Goal: Information Seeking & Learning: Learn about a topic

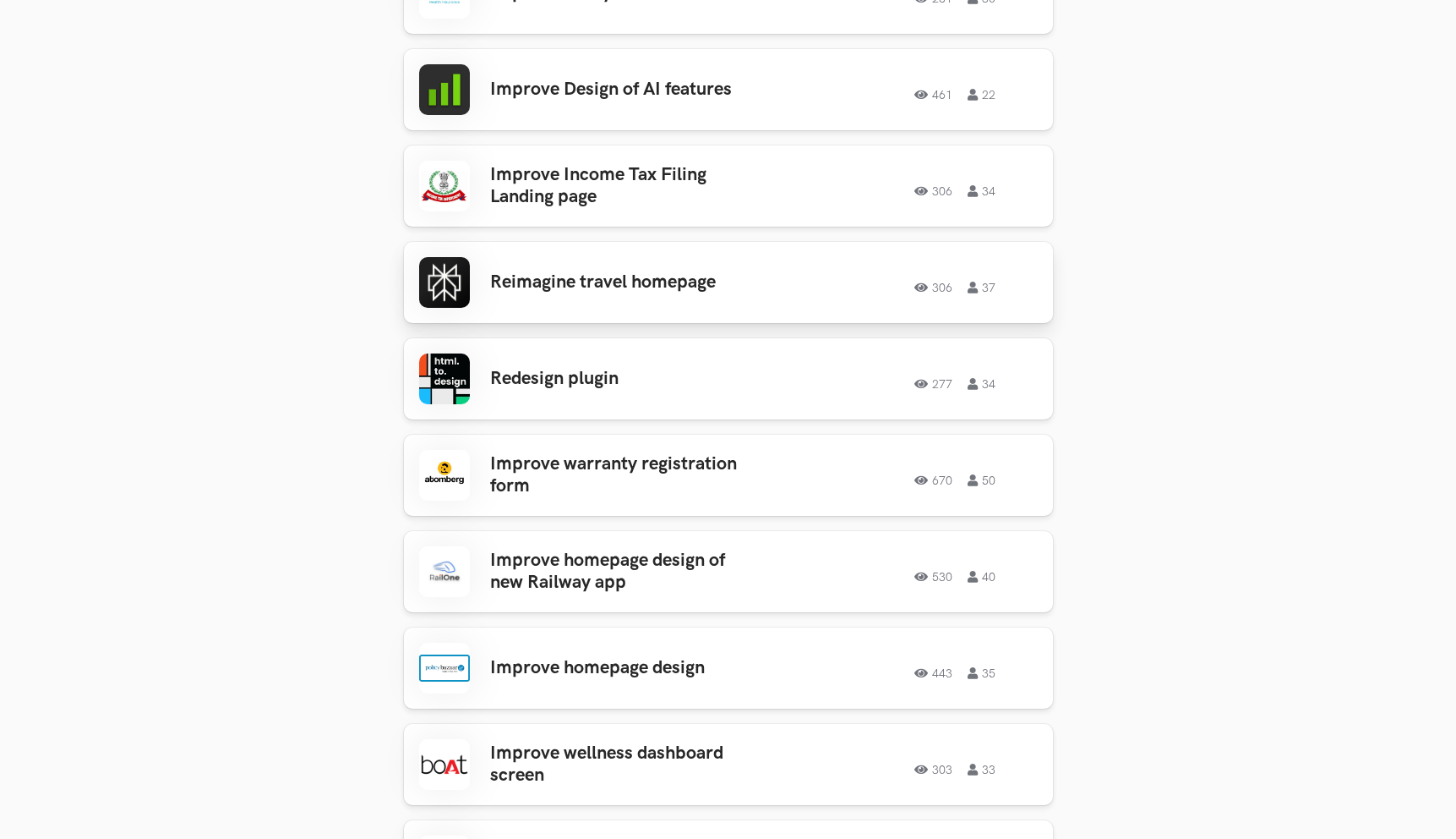
scroll to position [727, 0]
click at [658, 534] on link "Improve homepage design of new Railway app 530 40 530 40" at bounding box center [729, 570] width 649 height 81
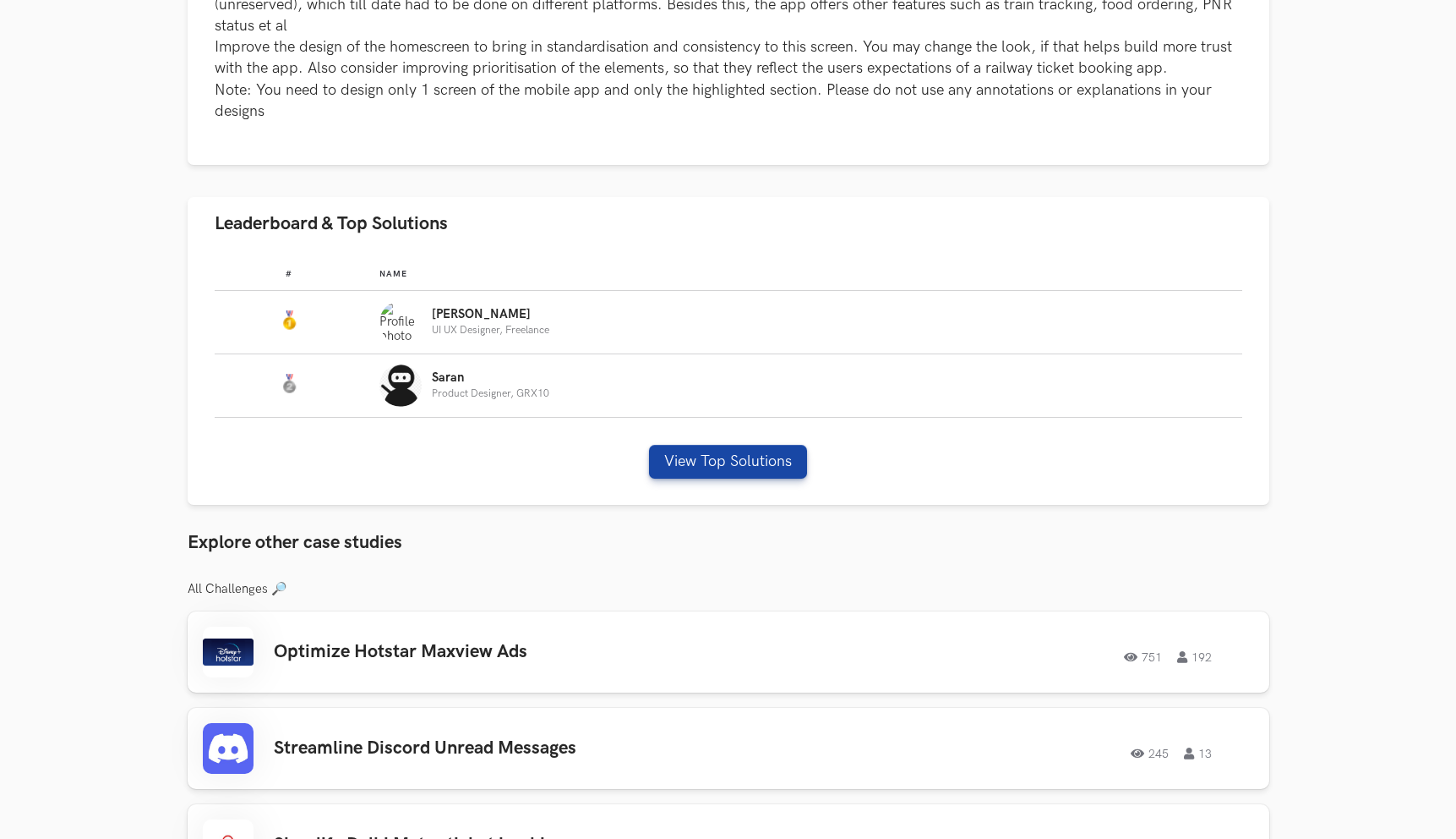
scroll to position [852, 0]
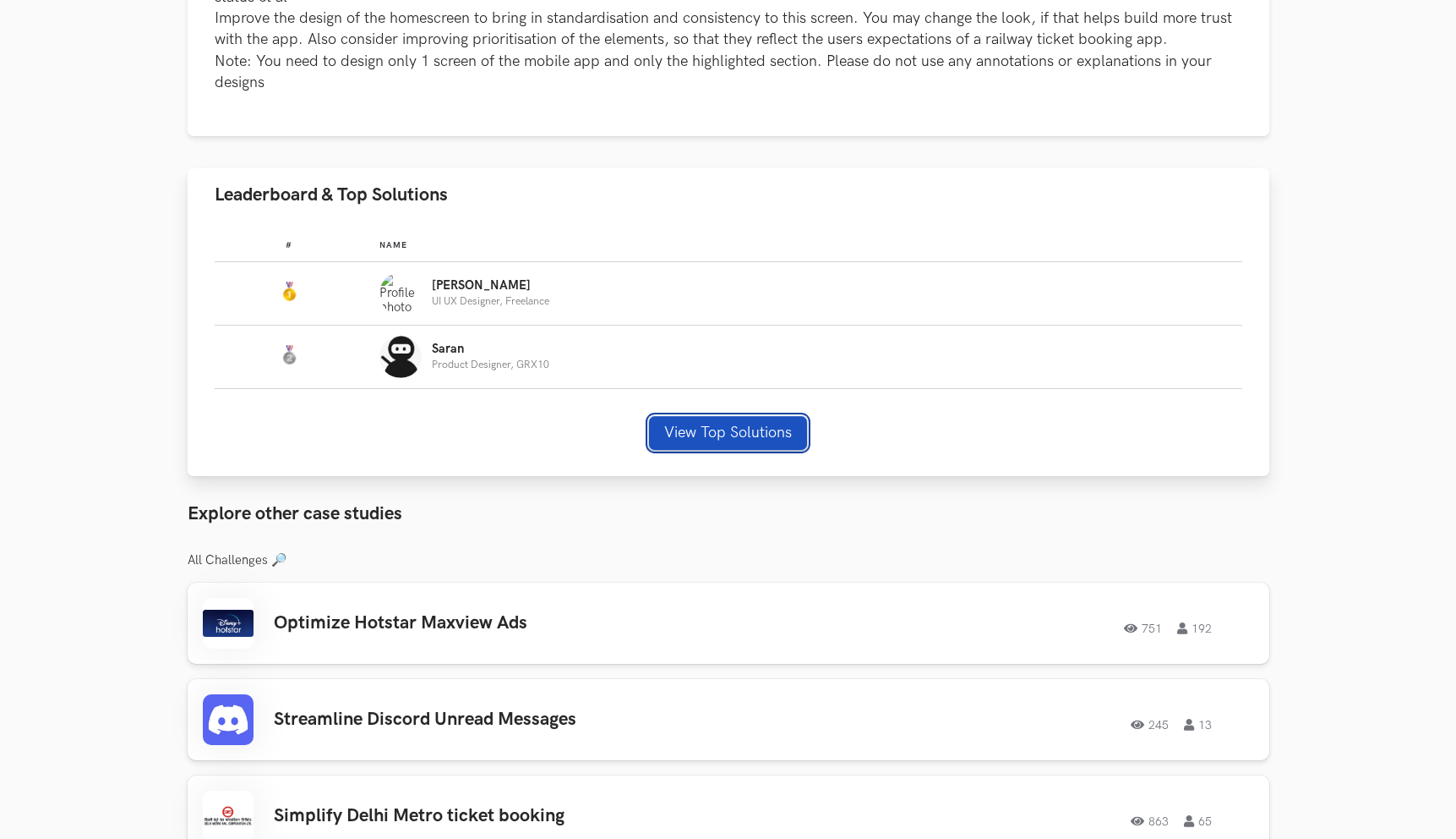
click at [705, 416] on button "View Top Solutions" at bounding box center [728, 433] width 158 height 34
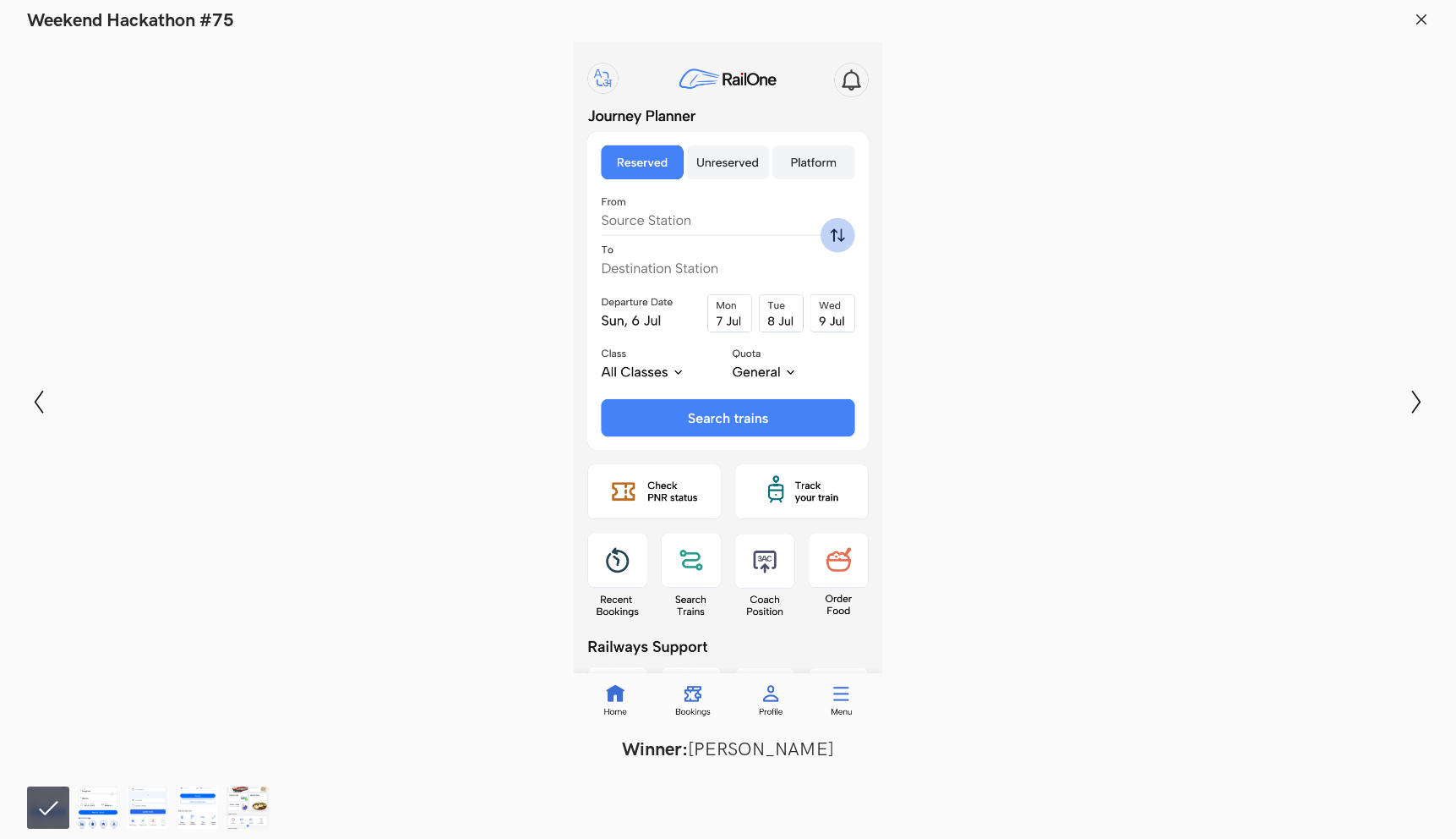
scroll to position [887, 0]
click at [1415, 15] on icon at bounding box center [1421, 19] width 15 height 15
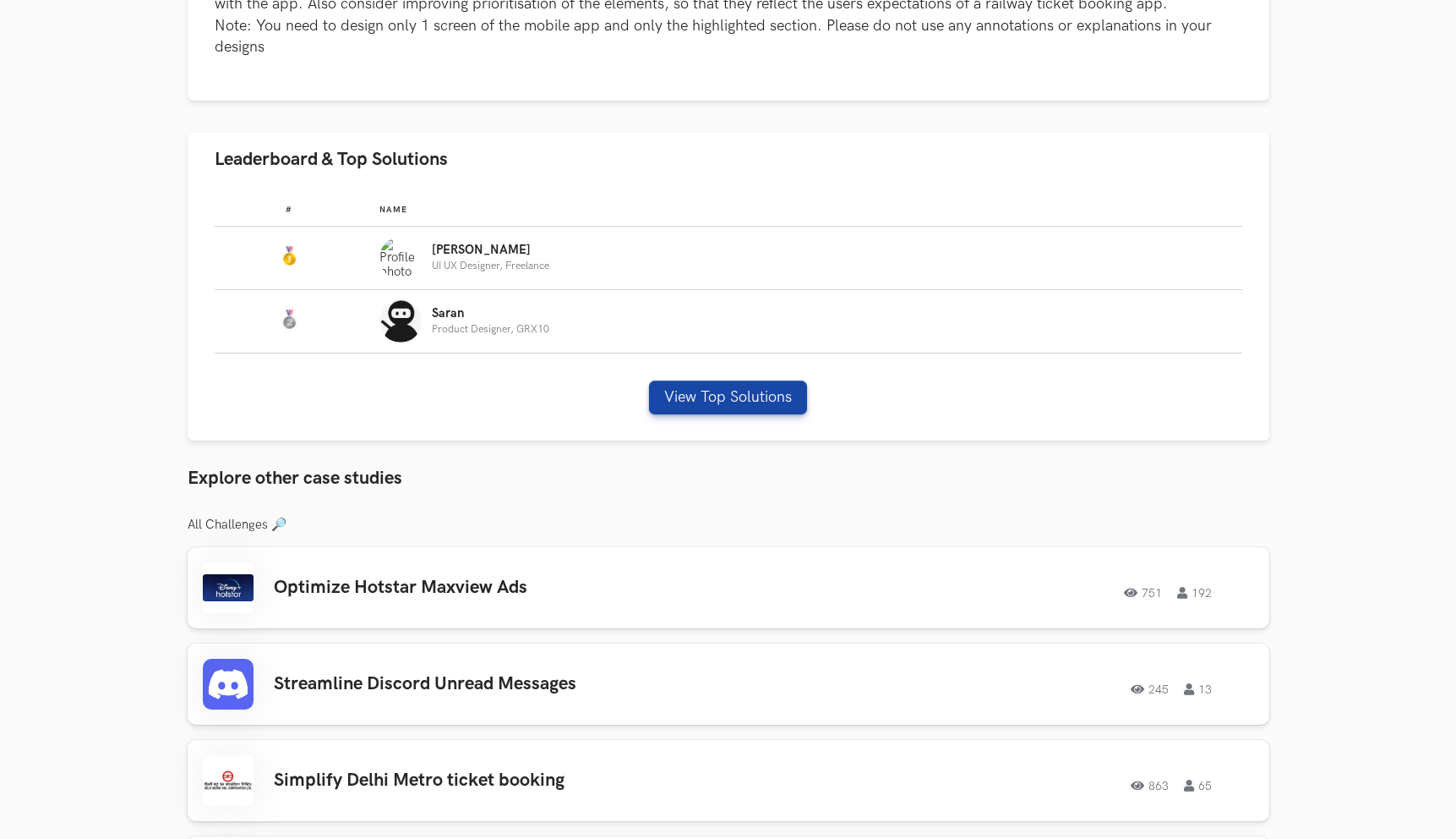
click at [621, 598] on link "Optimize Hotstar Maxview Ads 751 192 751 192" at bounding box center [728, 587] width 1082 height 81
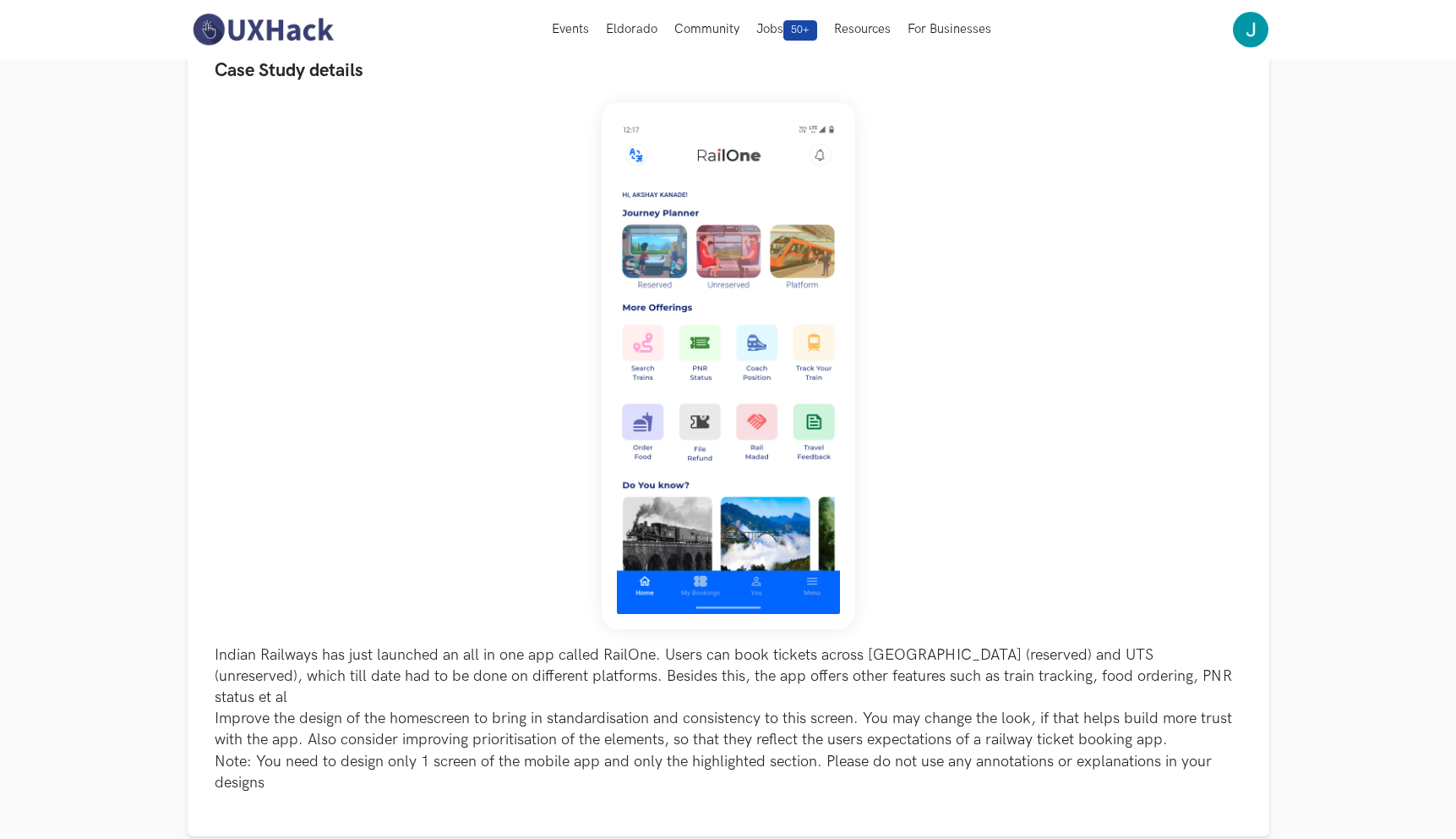
scroll to position [0, 0]
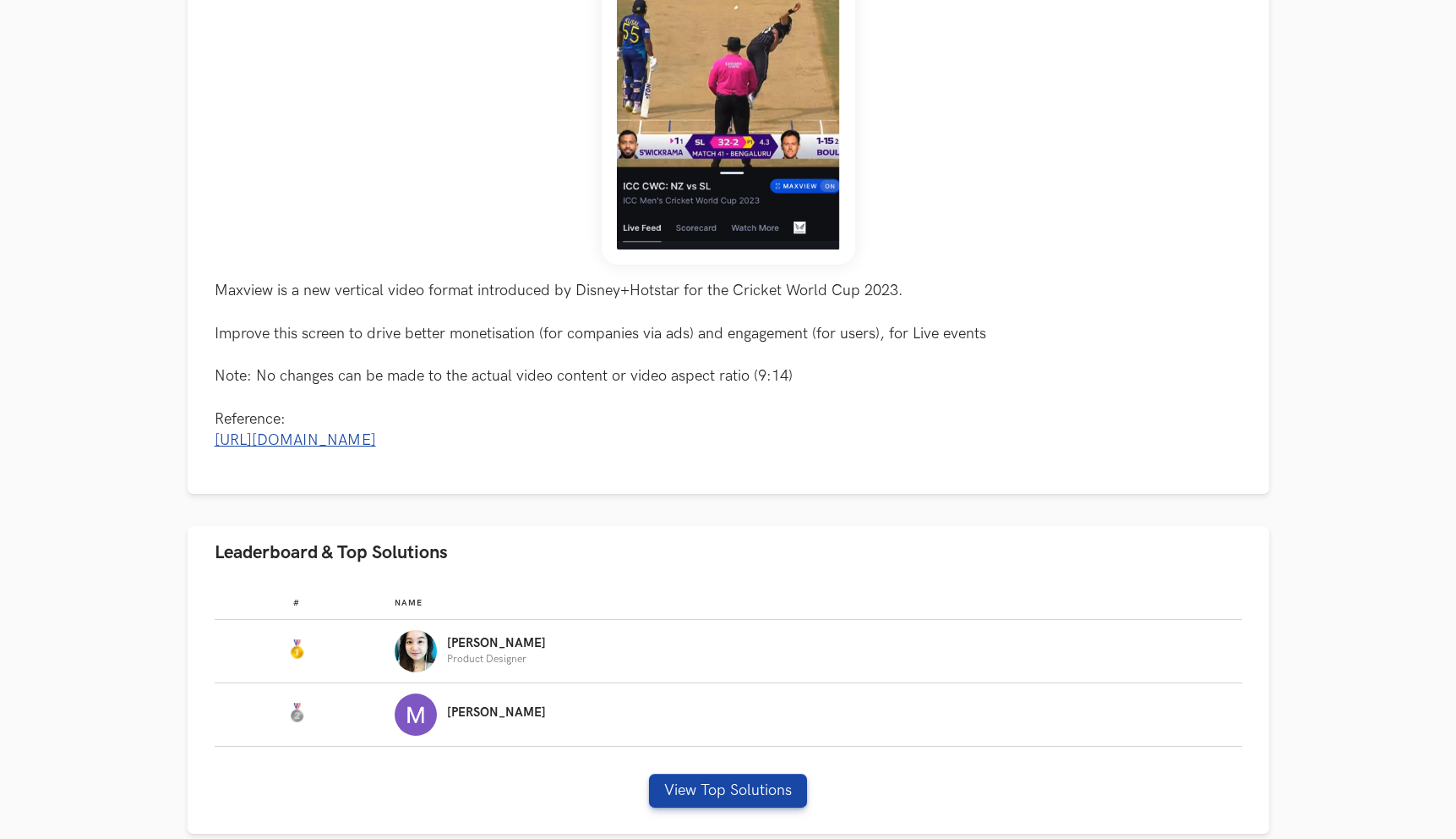
scroll to position [674, 0]
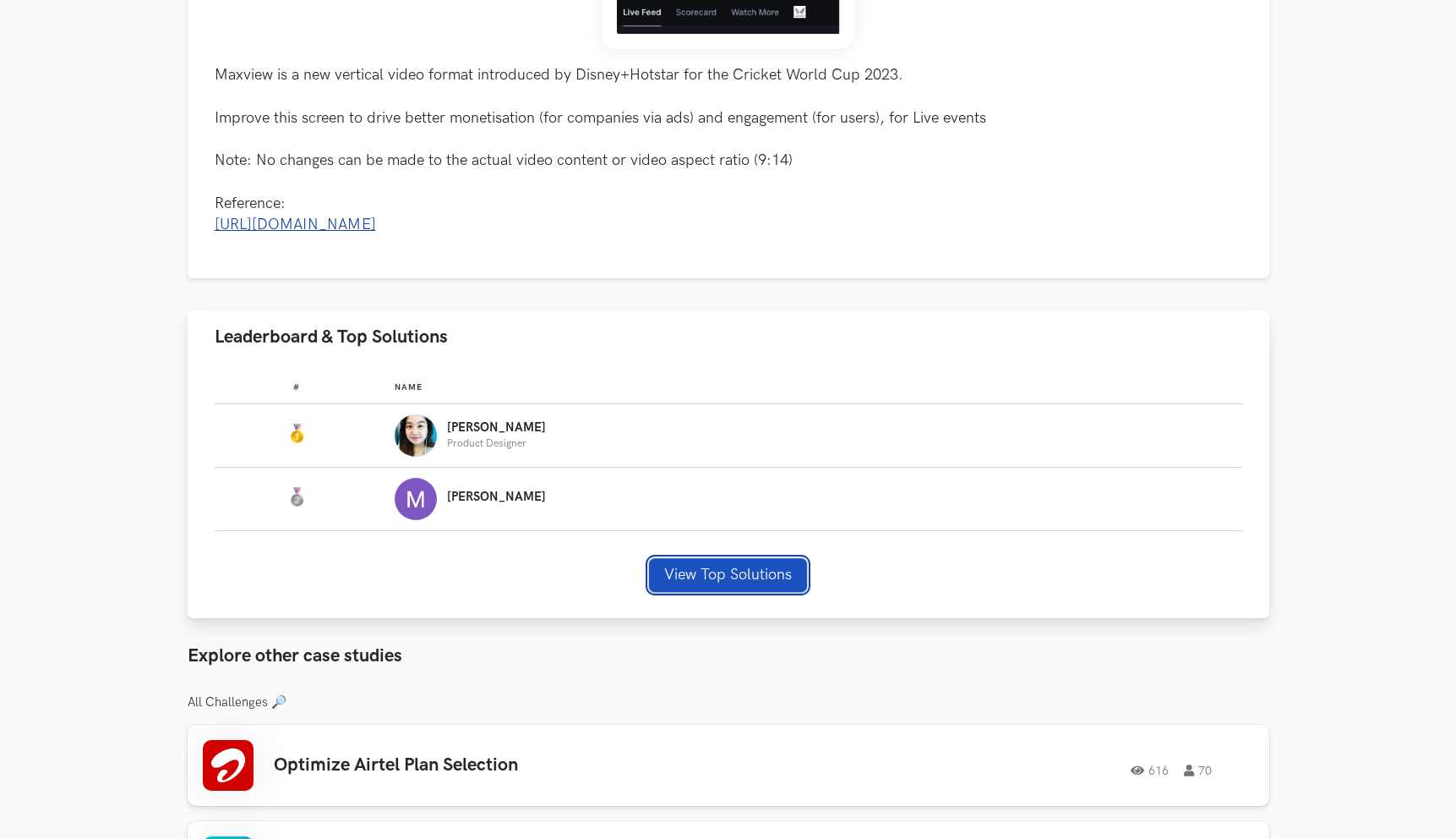
click at [682, 578] on div "# Name #: Name: [PERSON_NAME] Product Designer #: Name: [PERSON_NAME] View Top …" at bounding box center [728, 491] width 1082 height 255
click at [678, 590] on button "View Top Solutions" at bounding box center [728, 574] width 158 height 34
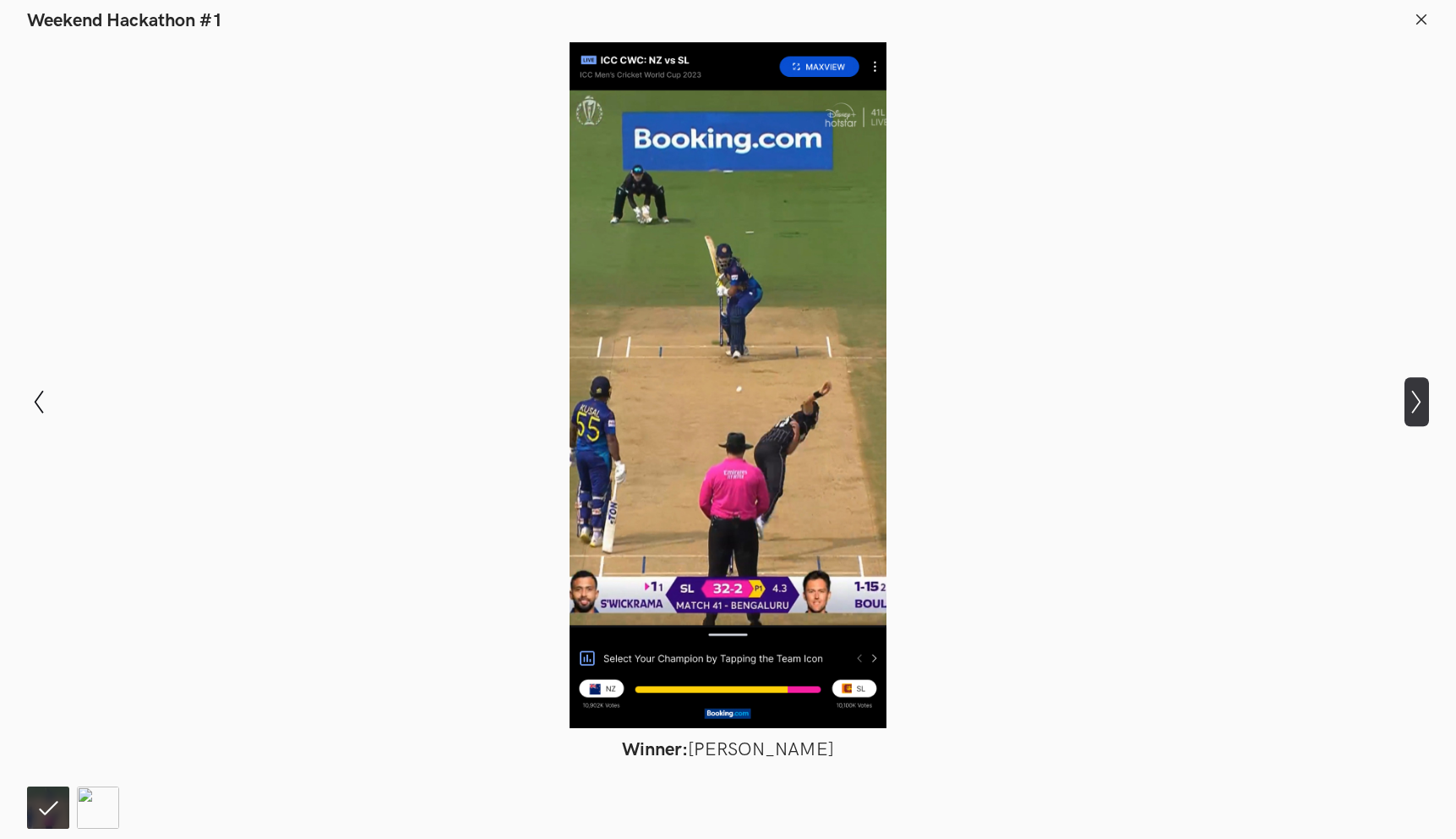
click at [1424, 403] on icon "Show next slide" at bounding box center [1417, 402] width 25 height 25
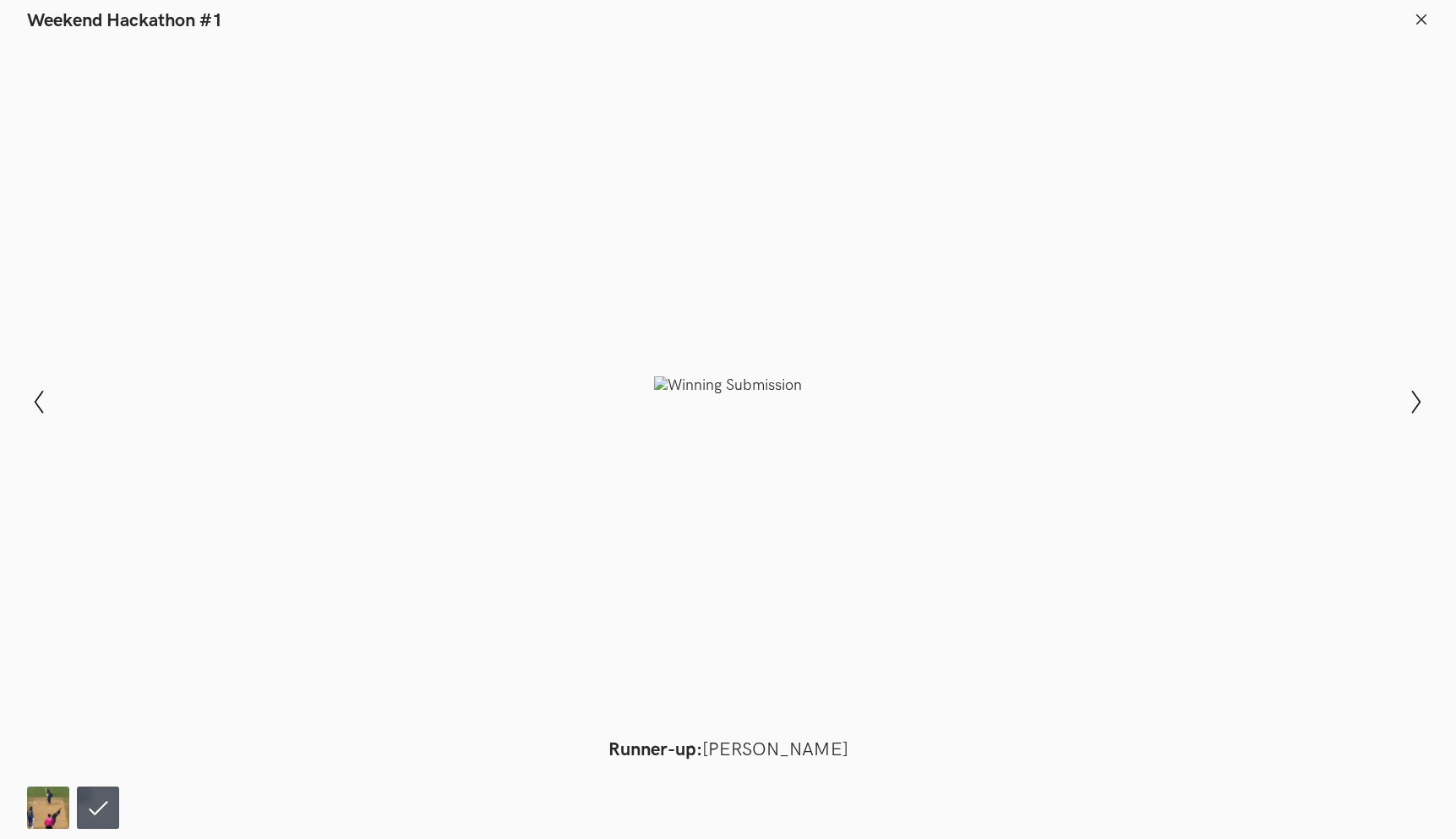
click at [1424, 25] on icon at bounding box center [1421, 19] width 15 height 15
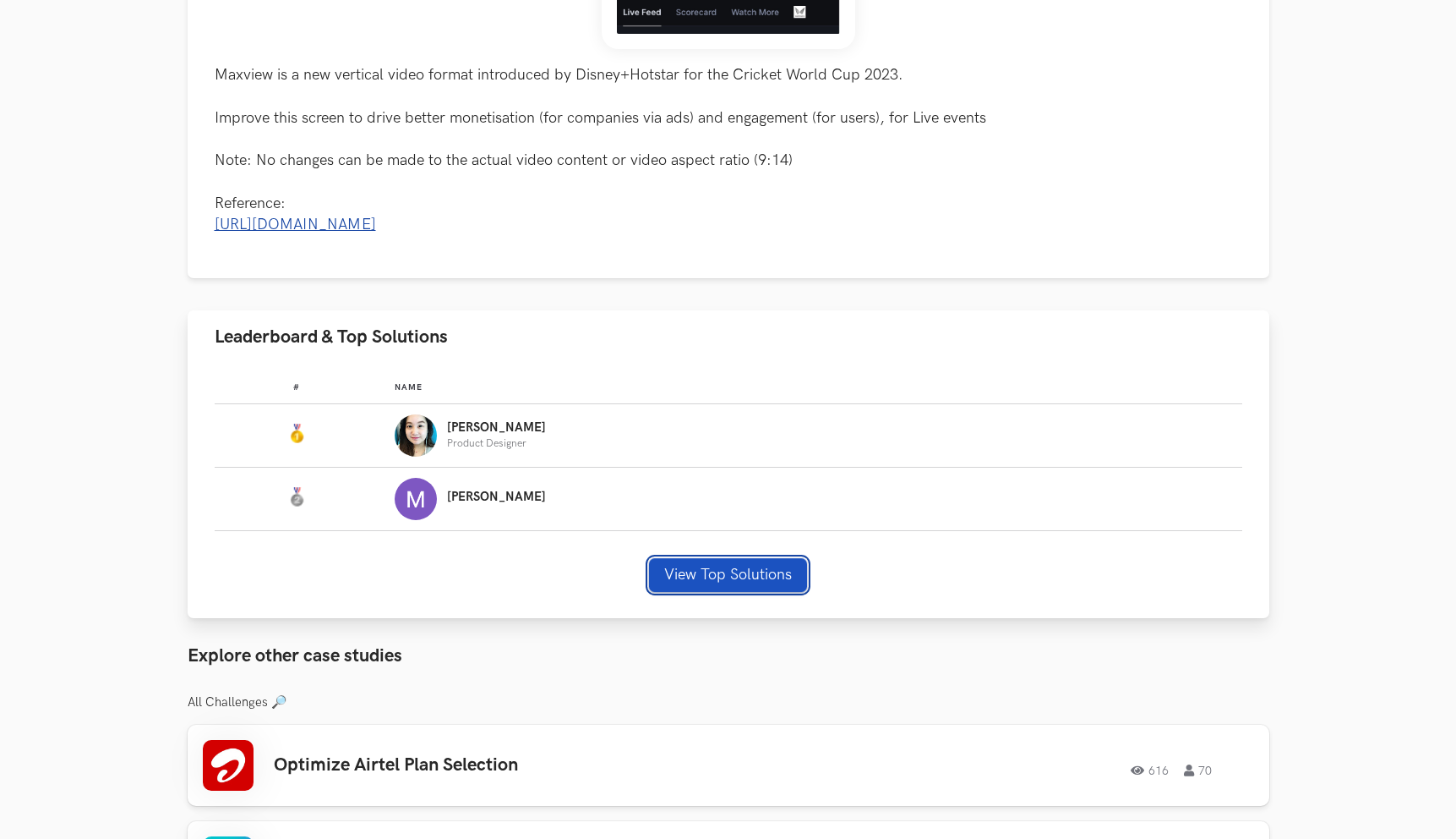
click at [754, 592] on button "View Top Solutions" at bounding box center [728, 574] width 158 height 34
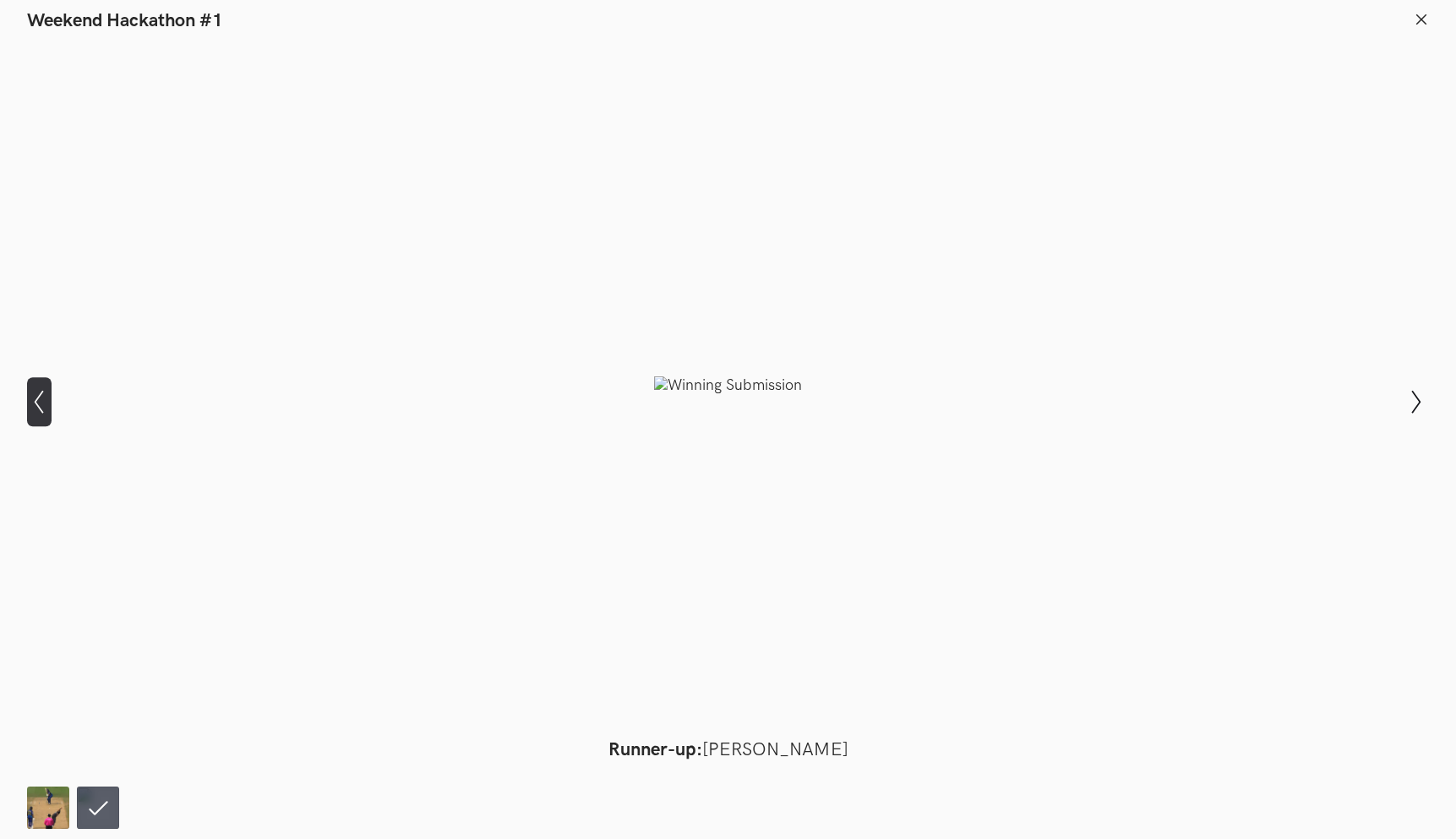
click at [35, 403] on icon at bounding box center [39, 402] width 9 height 24
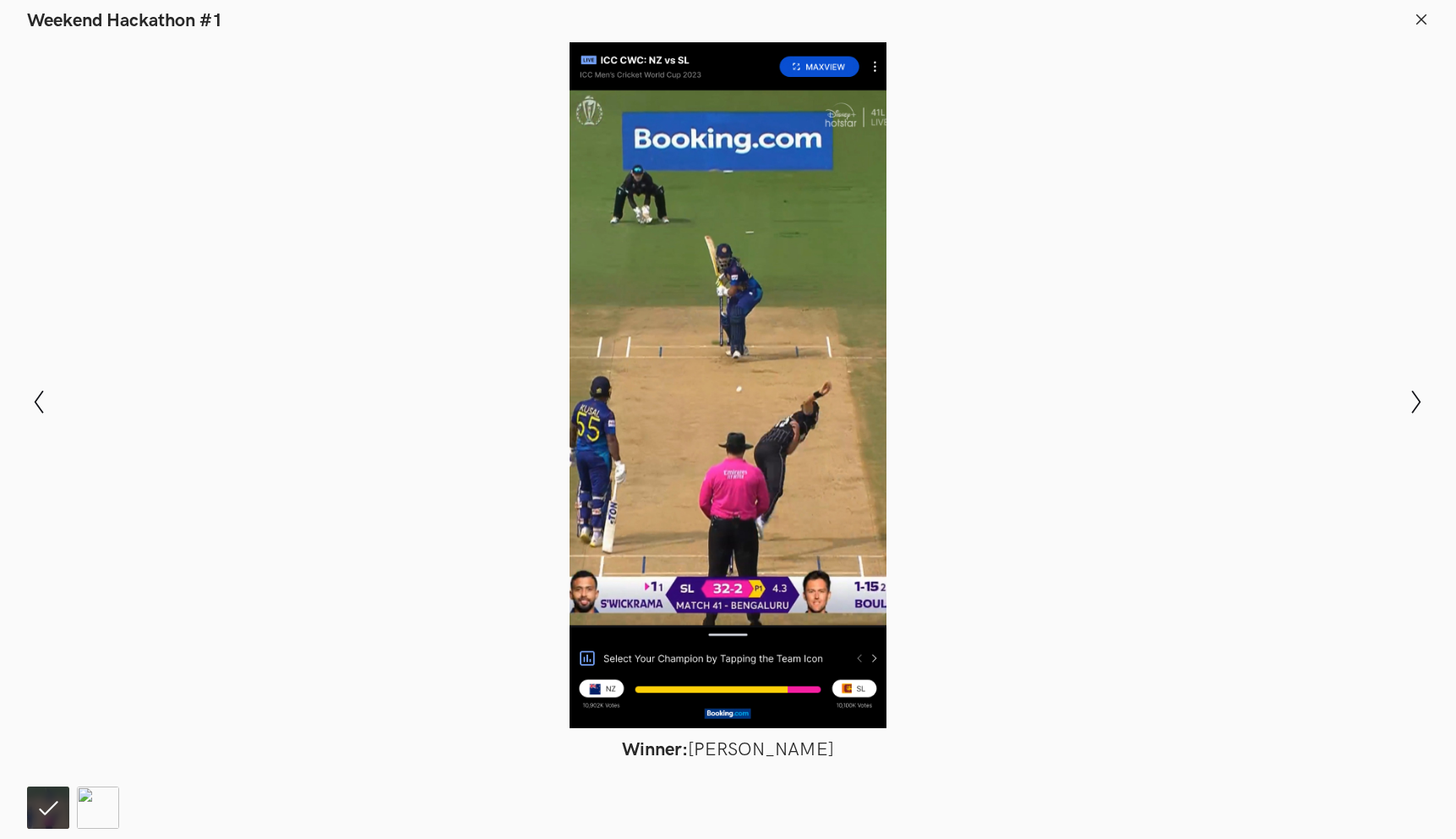
click at [1424, 23] on icon at bounding box center [1421, 19] width 15 height 15
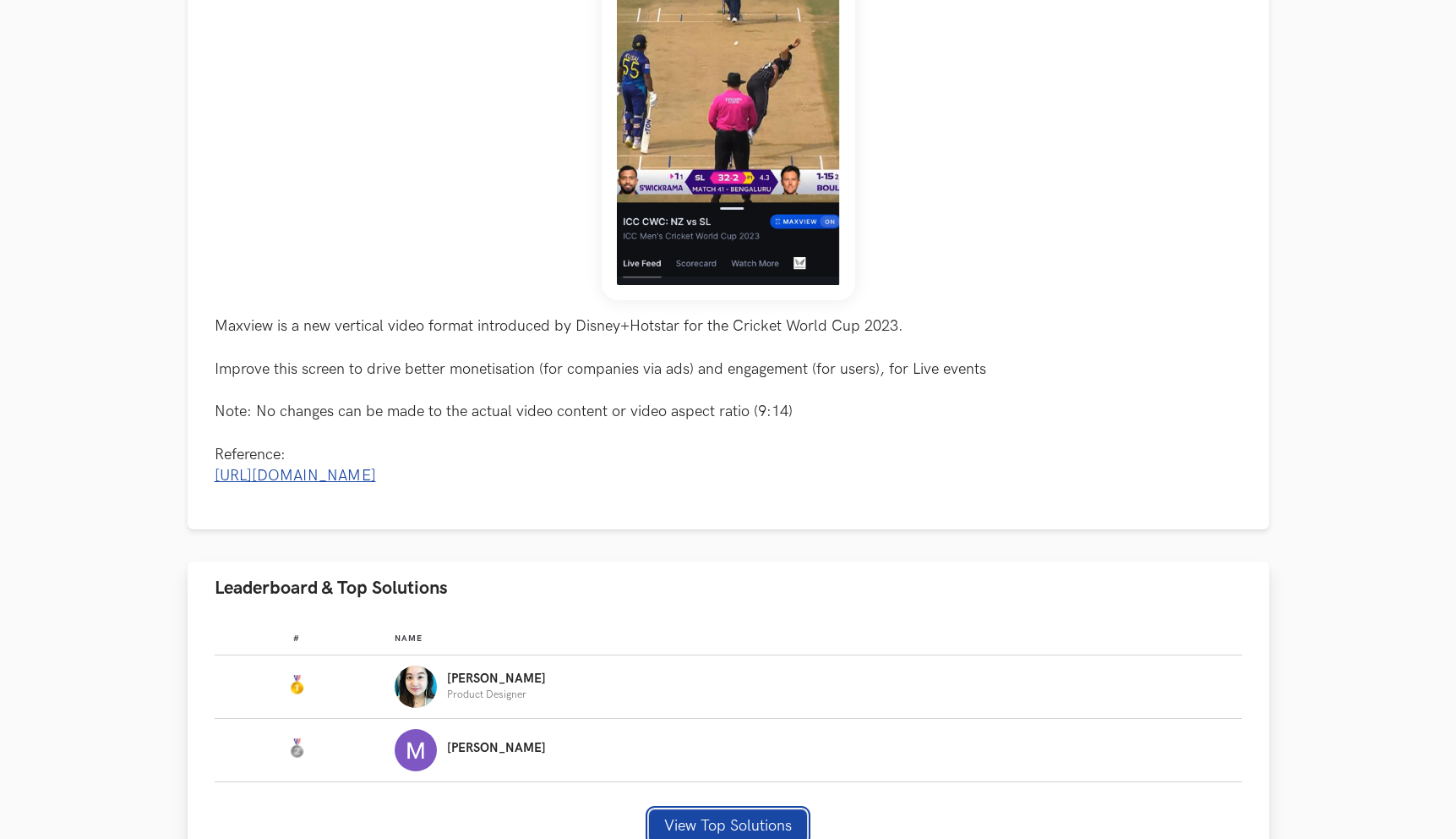
scroll to position [592, 0]
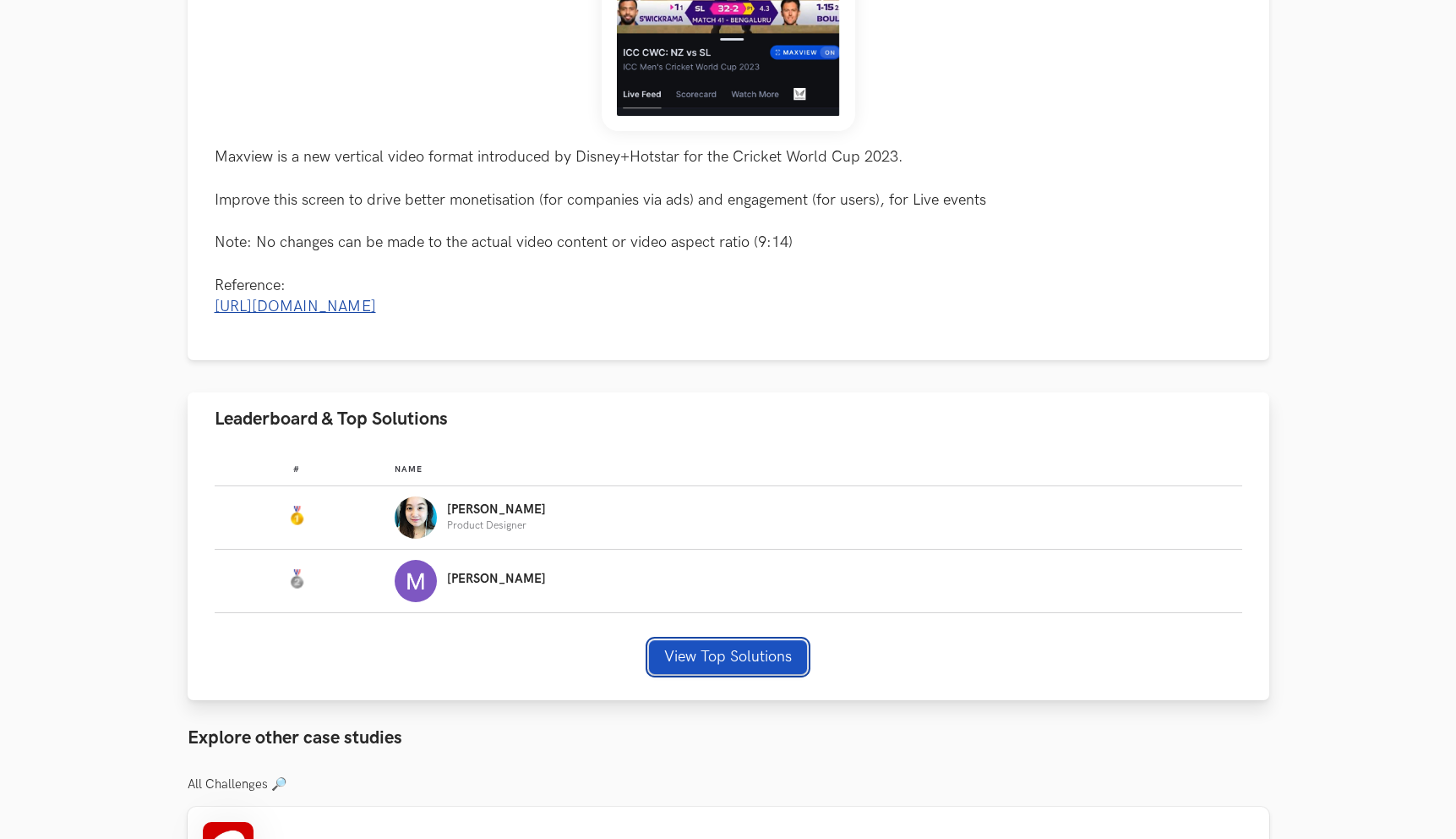
click at [748, 674] on button "View Top Solutions" at bounding box center [728, 656] width 158 height 34
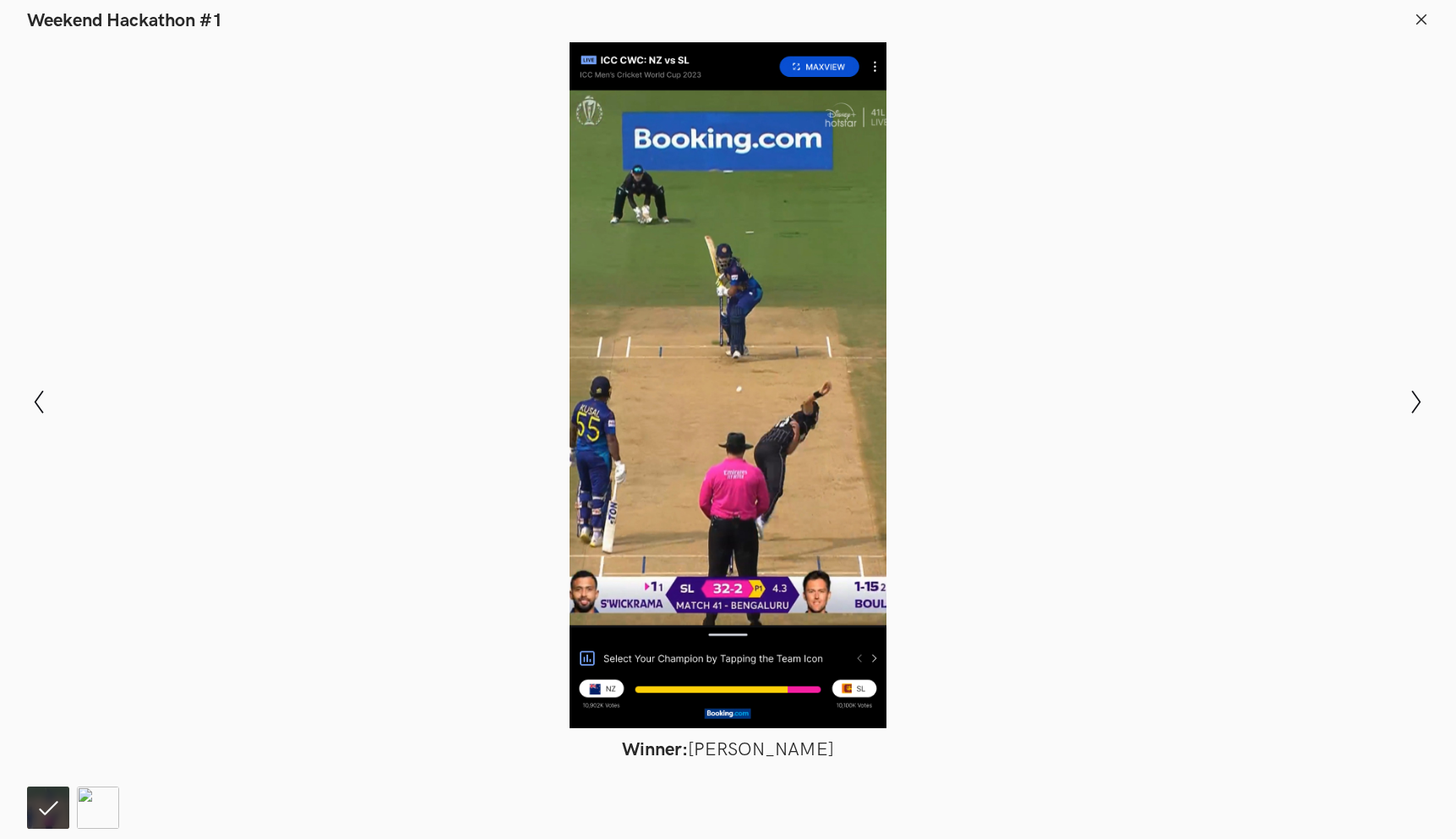
click at [1430, 408] on div "Modal Gallery Slideshow Winner: Sherry Yu Runner-up: Megha Keswani Show previou…" at bounding box center [728, 401] width 1456 height 739
click at [1419, 408] on icon "Show next slide" at bounding box center [1417, 402] width 25 height 25
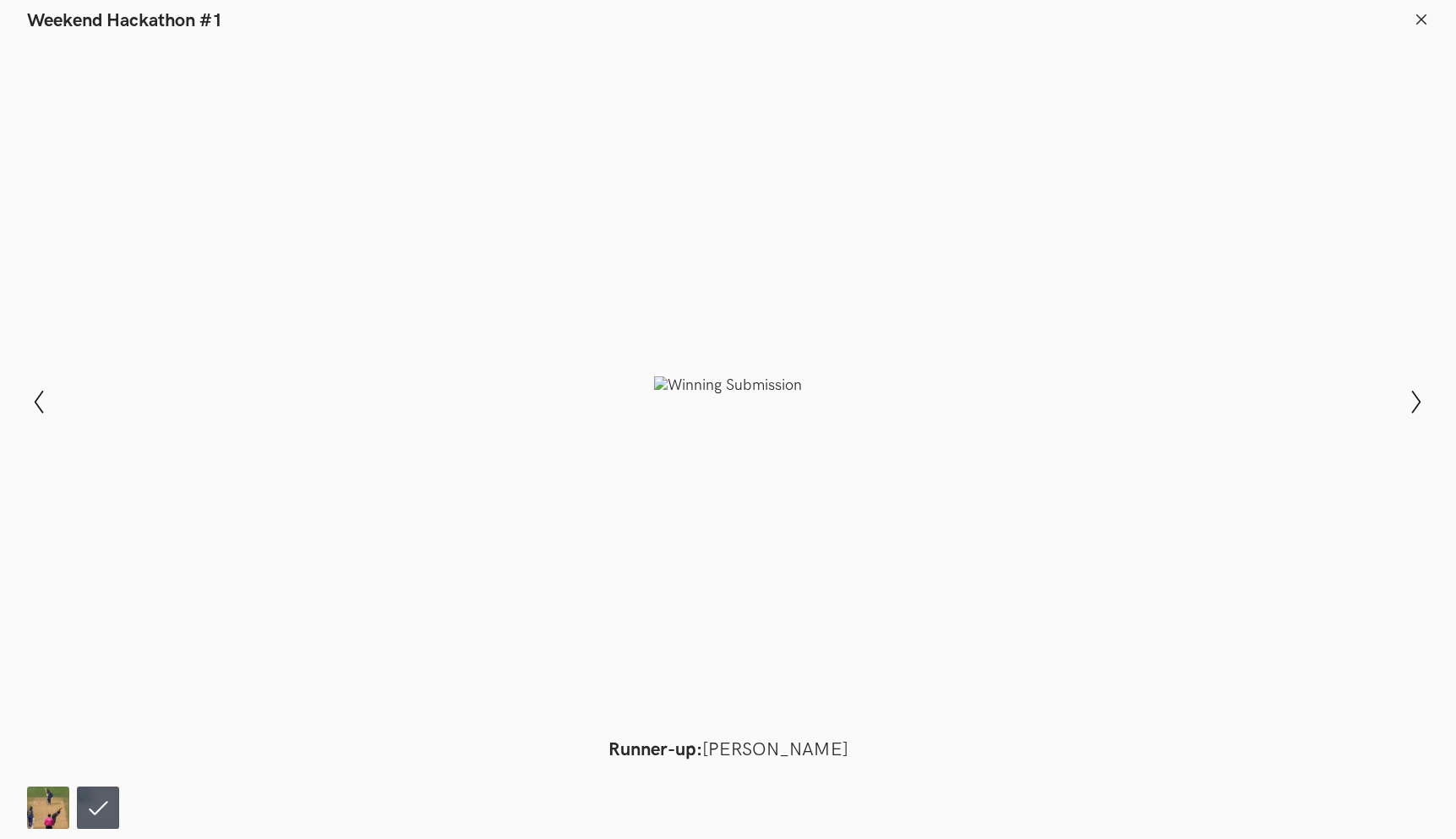
click at [695, 383] on div at bounding box center [728, 385] width 1333 height 685
click at [1414, 18] on icon at bounding box center [1421, 19] width 15 height 15
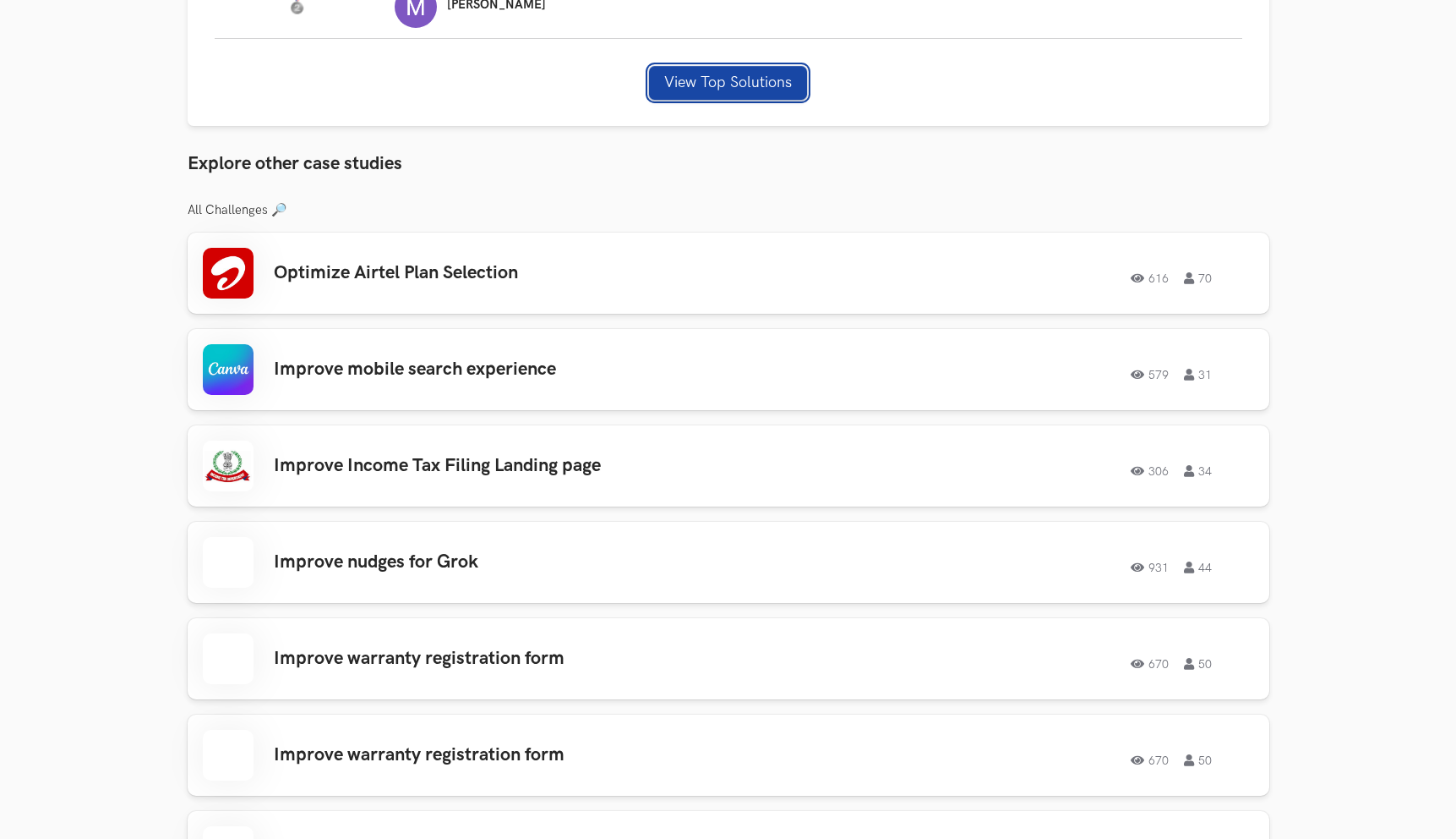
scroll to position [1351, 0]
